Goal: Task Accomplishment & Management: Use online tool/utility

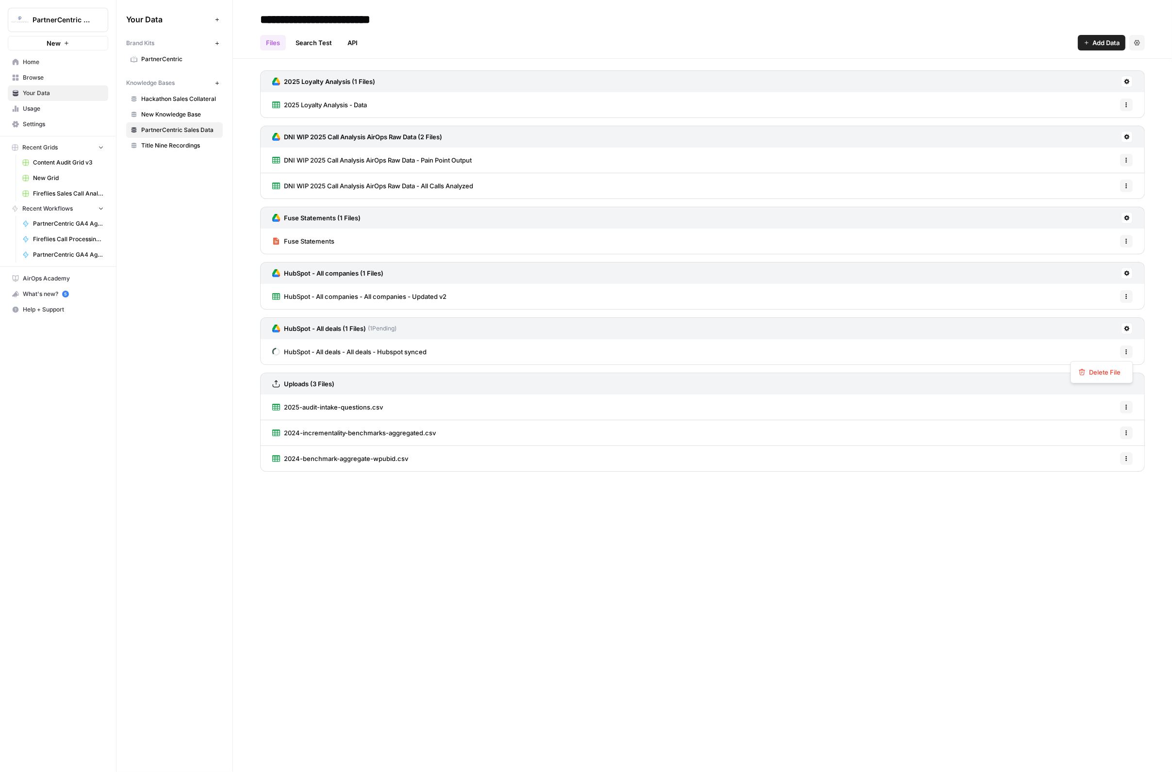
click at [1129, 349] on icon "button" at bounding box center [1127, 352] width 6 height 6
click at [1131, 325] on button at bounding box center [1127, 329] width 12 height 12
click at [1110, 351] on span "Sync Data" at bounding box center [1091, 348] width 60 height 10
click at [1130, 329] on icon at bounding box center [1127, 329] width 6 height 6
click at [1118, 366] on span "Schedule Data Sync" at bounding box center [1091, 362] width 60 height 10
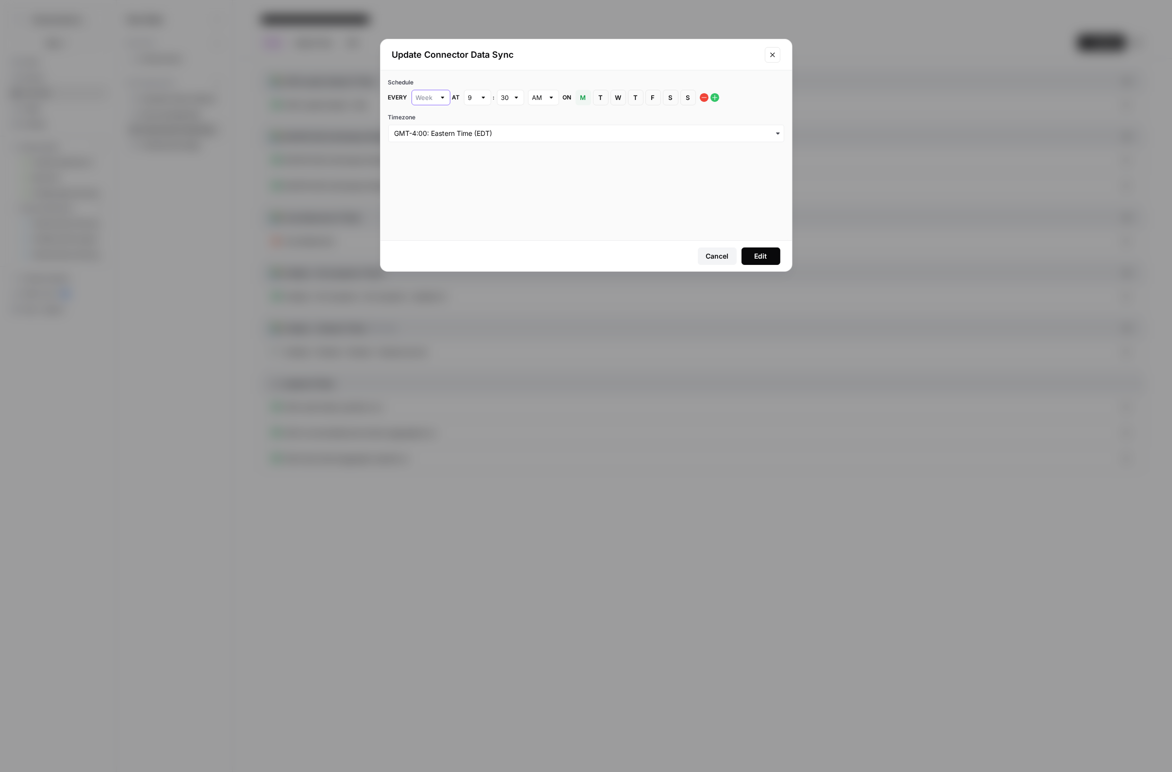
click at [419, 96] on input "text" at bounding box center [425, 98] width 19 height 10
click at [433, 131] on span "Day" at bounding box center [428, 134] width 18 height 10
type input "Day"
click at [464, 100] on div "9" at bounding box center [477, 98] width 27 height 16
click at [480, 164] on div "4" at bounding box center [476, 161] width 11 height 10
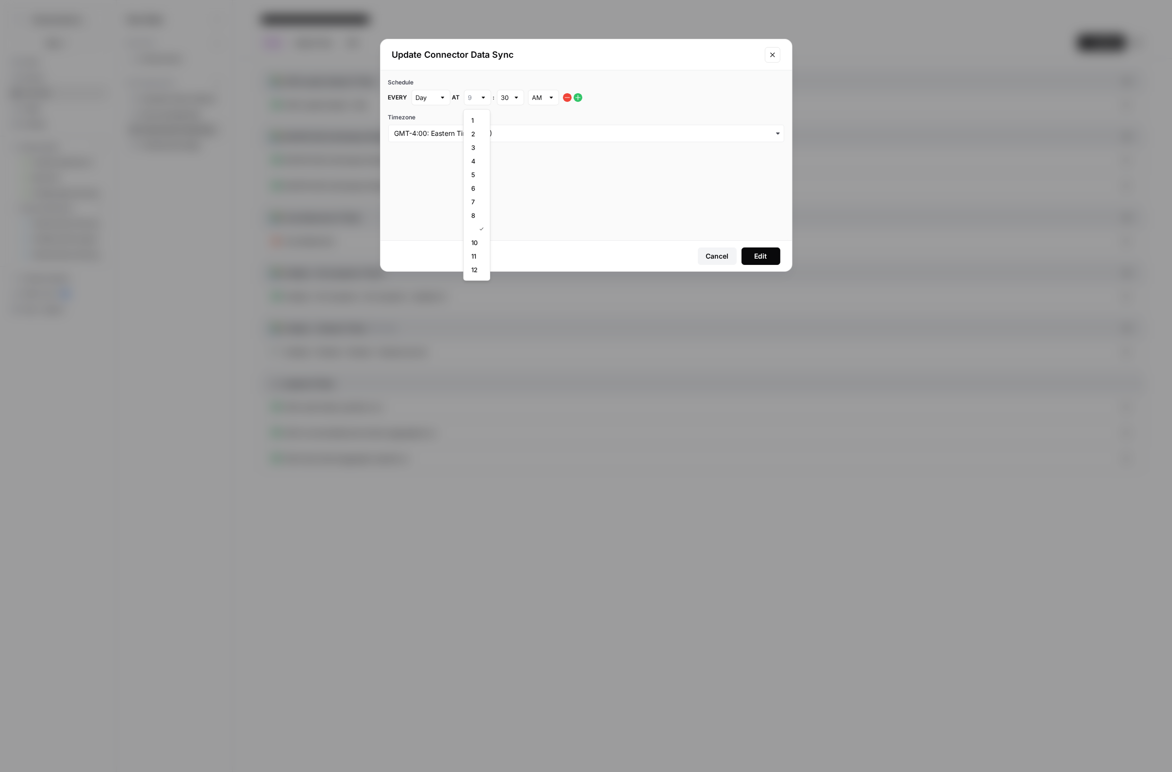
type input "4"
click at [762, 264] on button "Edit" at bounding box center [761, 256] width 39 height 17
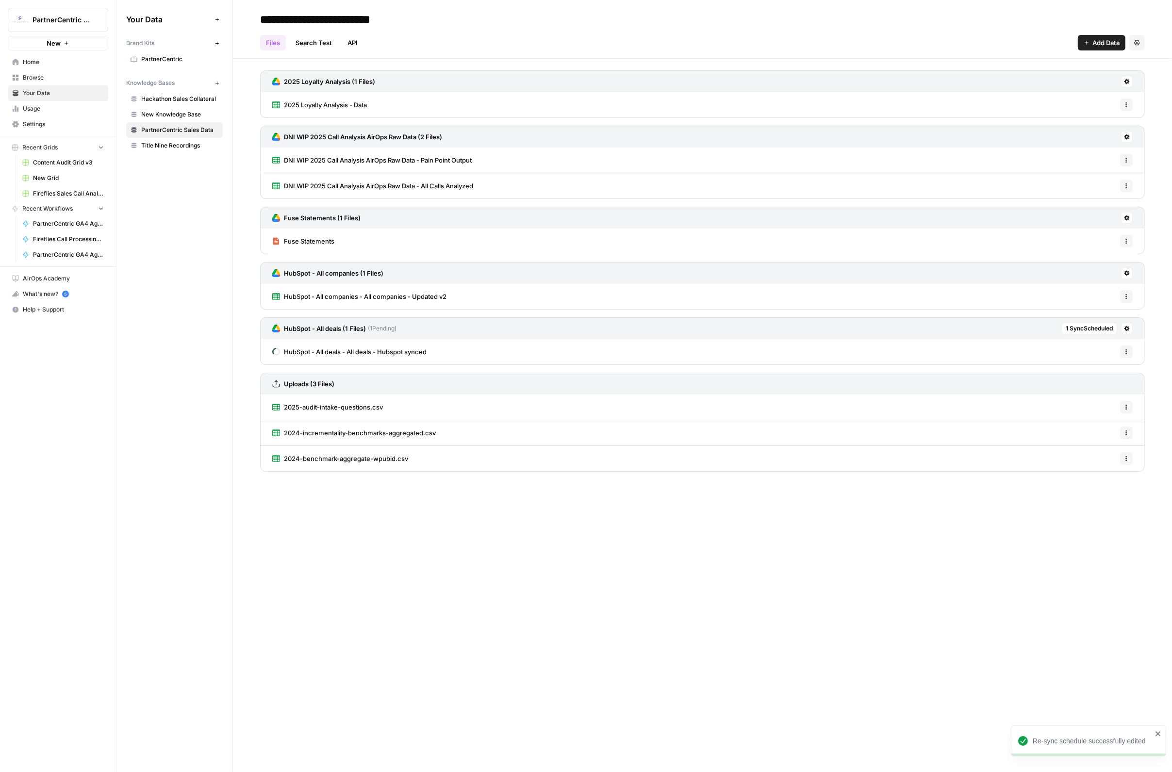
click at [1085, 330] on span "1 Sync Scheduled" at bounding box center [1089, 328] width 47 height 9
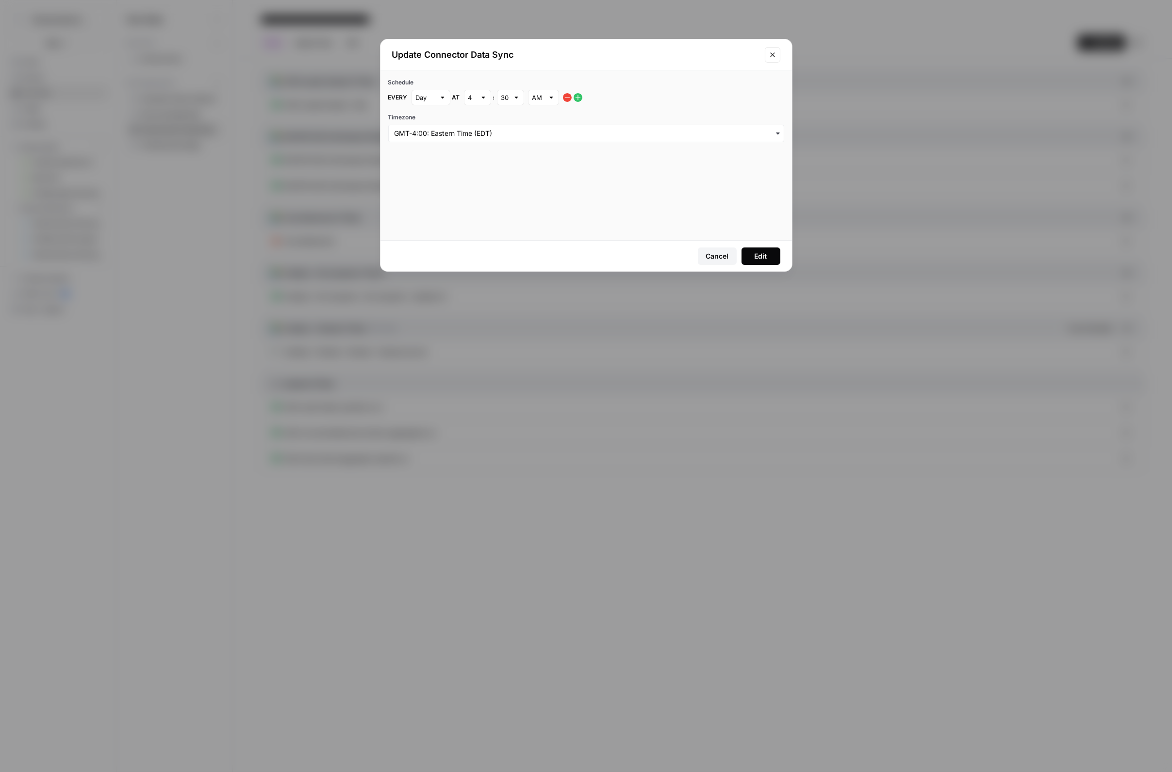
click at [722, 249] on button "Cancel" at bounding box center [717, 256] width 39 height 17
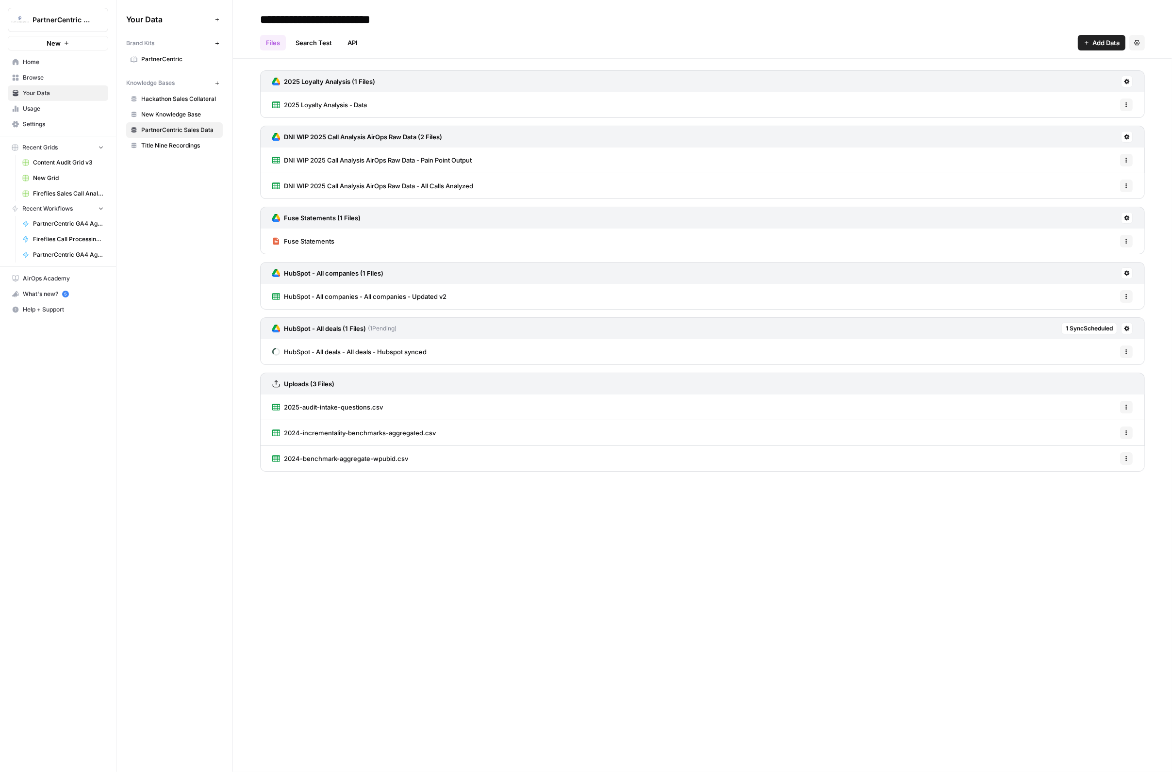
click at [1124, 329] on button at bounding box center [1127, 329] width 12 height 12
click at [1103, 348] on span "Sync Data" at bounding box center [1091, 348] width 60 height 10
